Goal: Task Accomplishment & Management: Complete application form

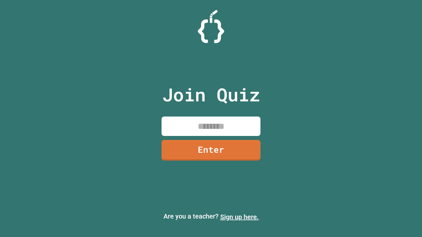
click at [239, 217] on link "Sign up here." at bounding box center [239, 217] width 39 height 8
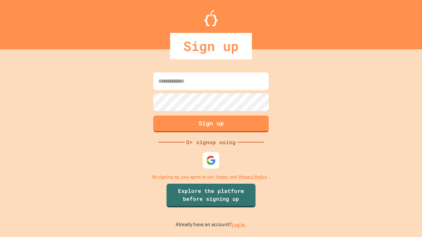
click at [239, 225] on link "Log in." at bounding box center [238, 225] width 15 height 7
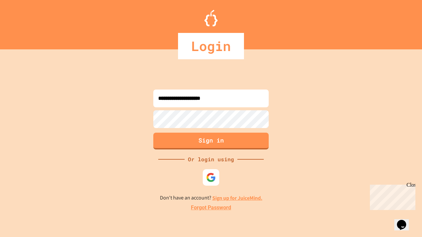
type input "**********"
